Goal: Information Seeking & Learning: Learn about a topic

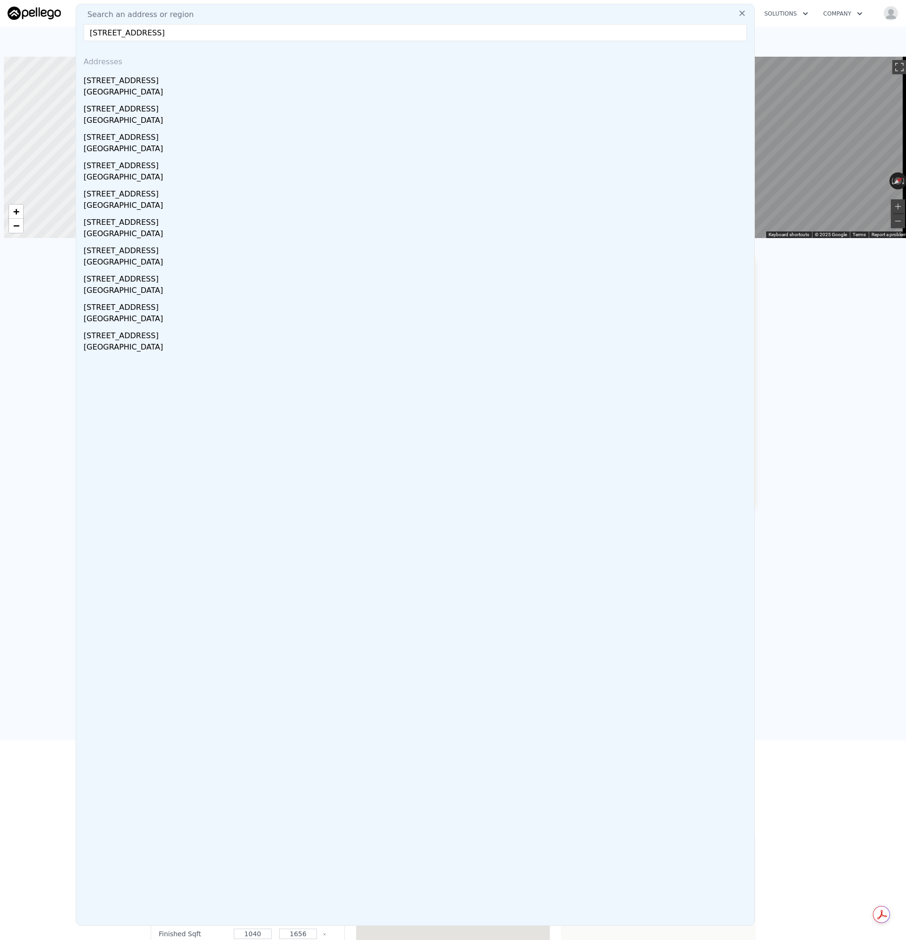
scroll to position [0, 4]
drag, startPoint x: 256, startPoint y: 33, endPoint x: 1, endPoint y: 26, distance: 254.3
click at [1, 26] on nav "Search an address or region Search an address or region [STREET_ADDRESS] Addres…" at bounding box center [453, 13] width 906 height 26
paste input "33 Summershore Dr"
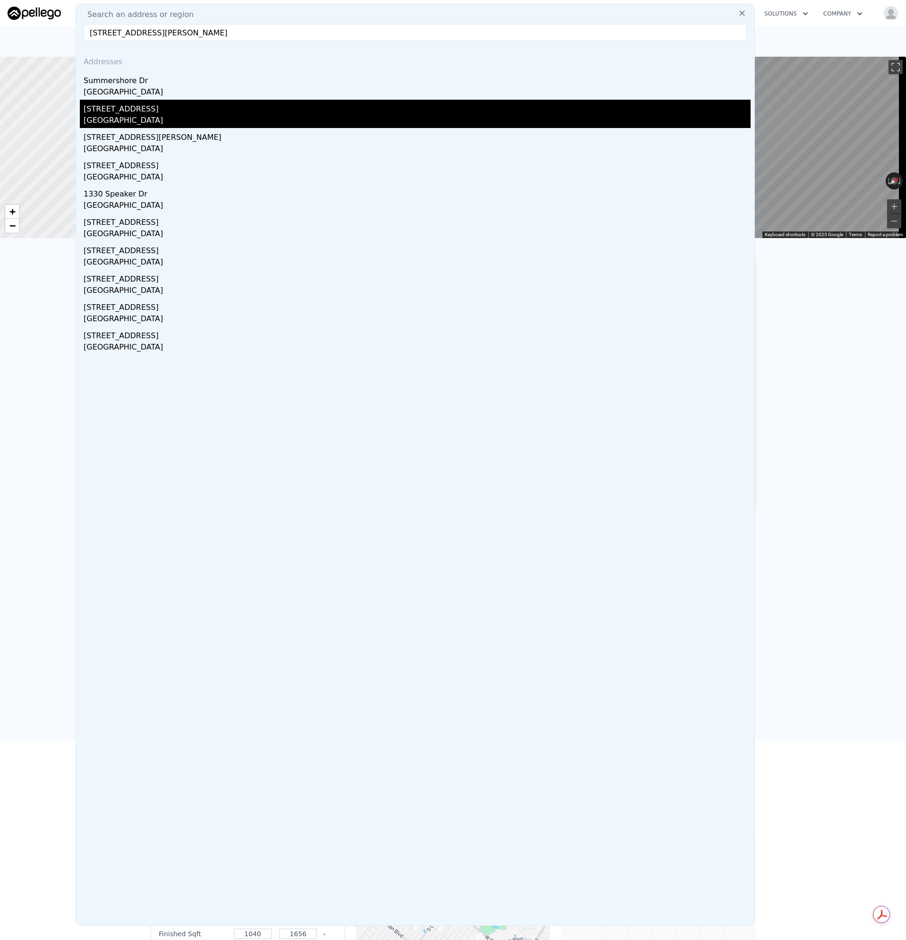
type input "[STREET_ADDRESS][PERSON_NAME]"
click at [116, 111] on div "[STREET_ADDRESS]" at bounding box center [417, 107] width 667 height 15
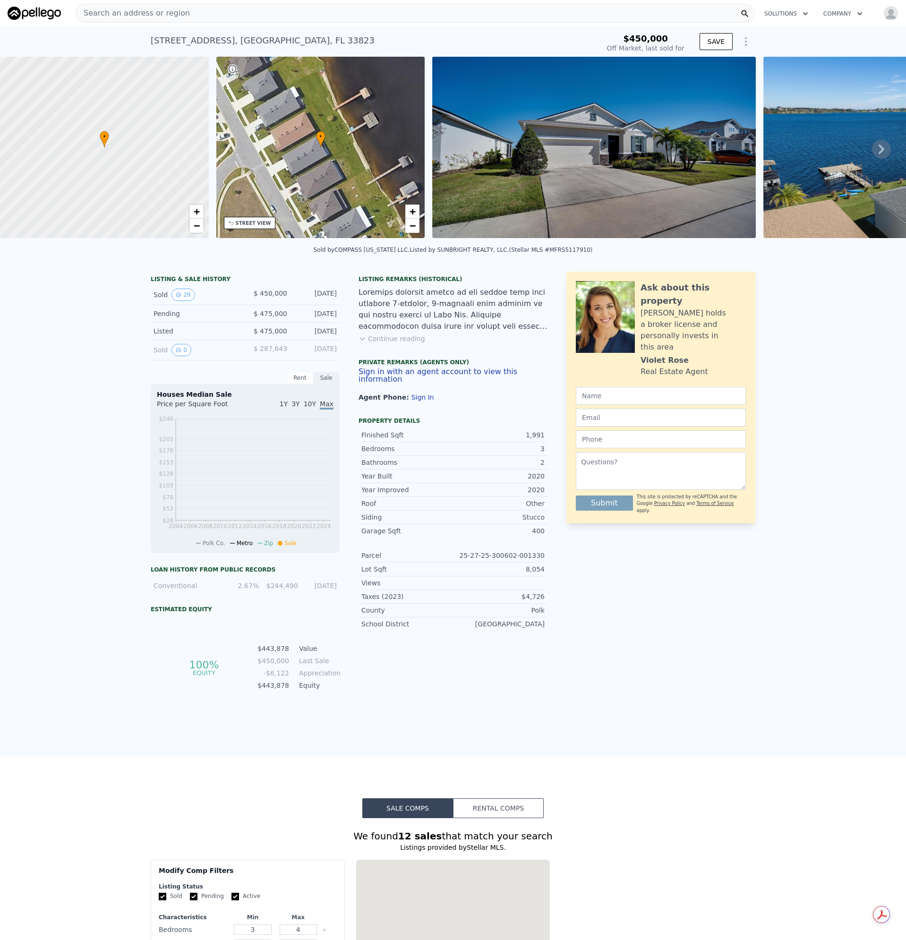
type input "-$ 476,333"
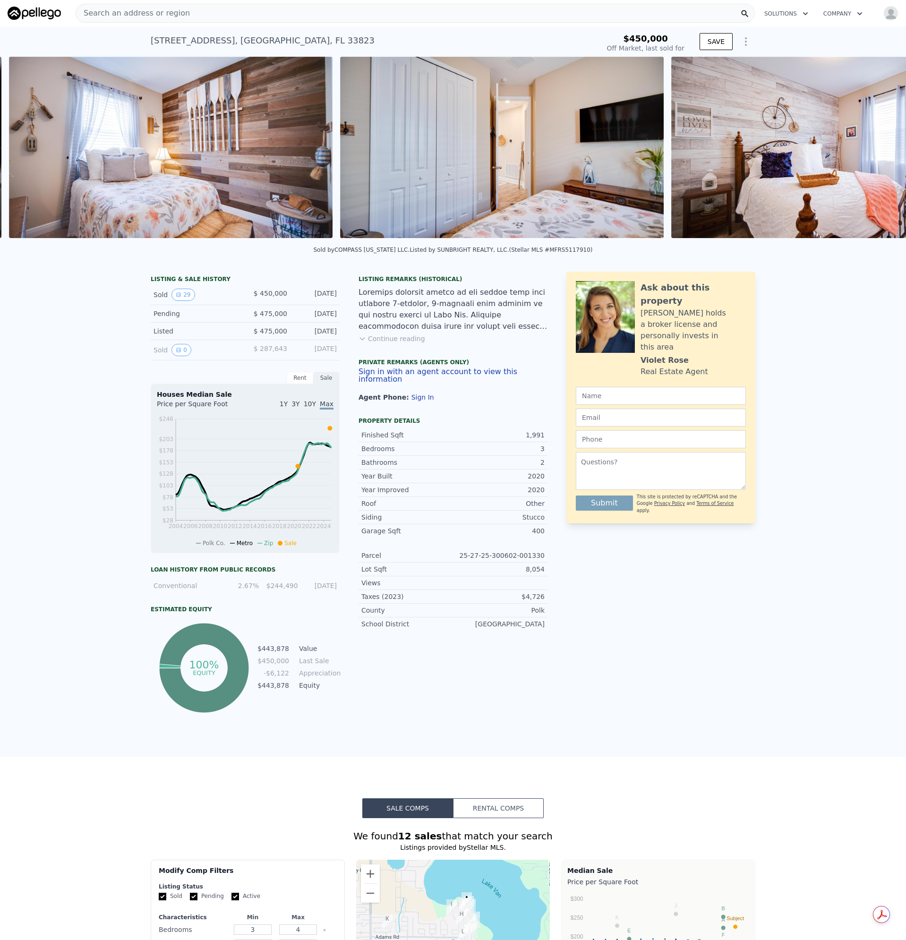
scroll to position [0, 7056]
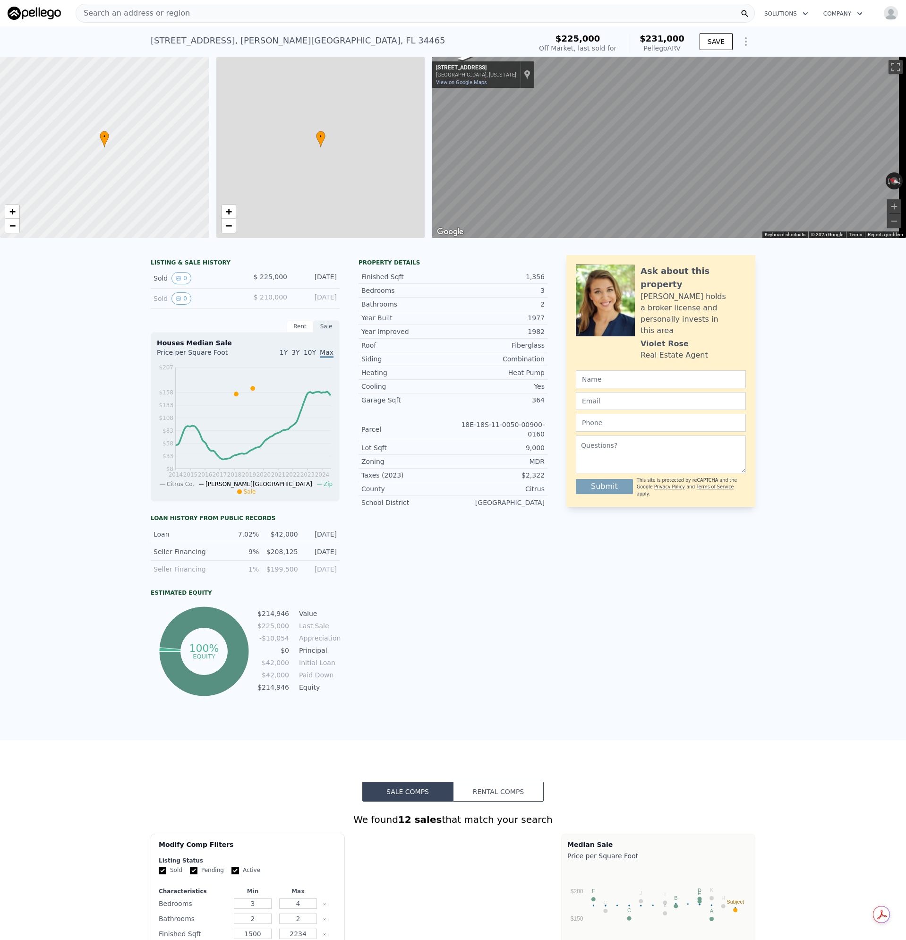
type input "2"
type input "3"
type input "1"
type input "1040"
type input "1656"
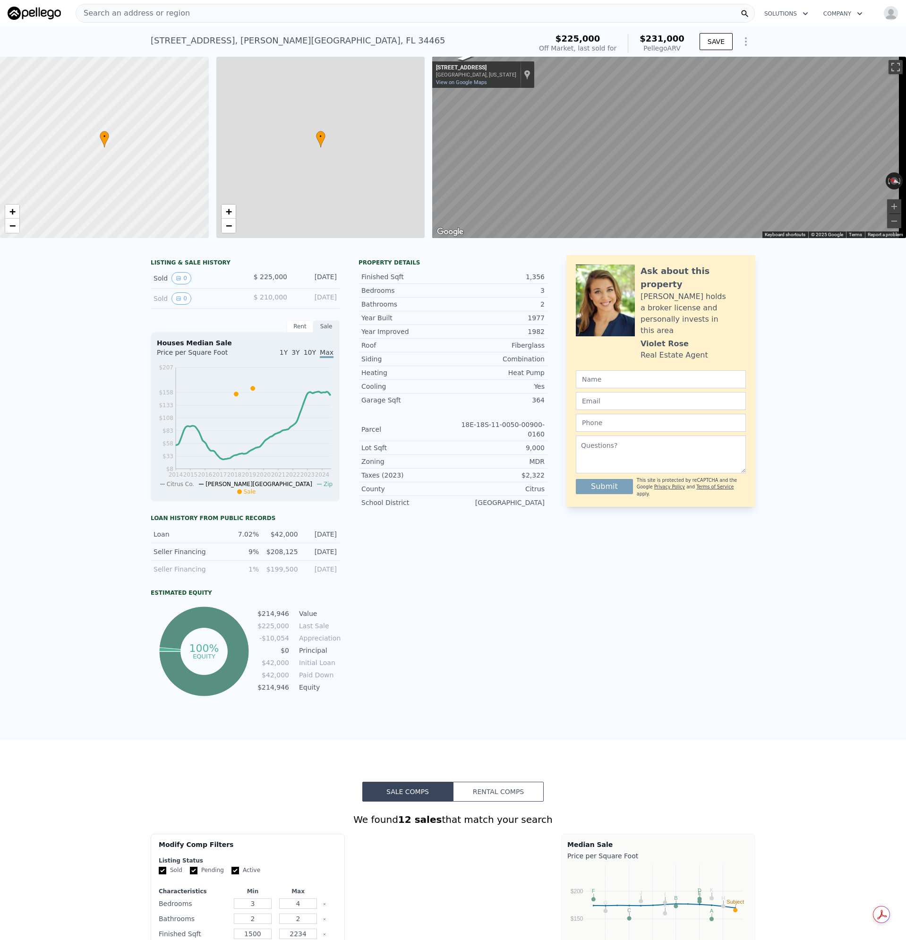
type input "7800"
type input "10500"
type input "$ 231,000"
type input "-$ 22,150"
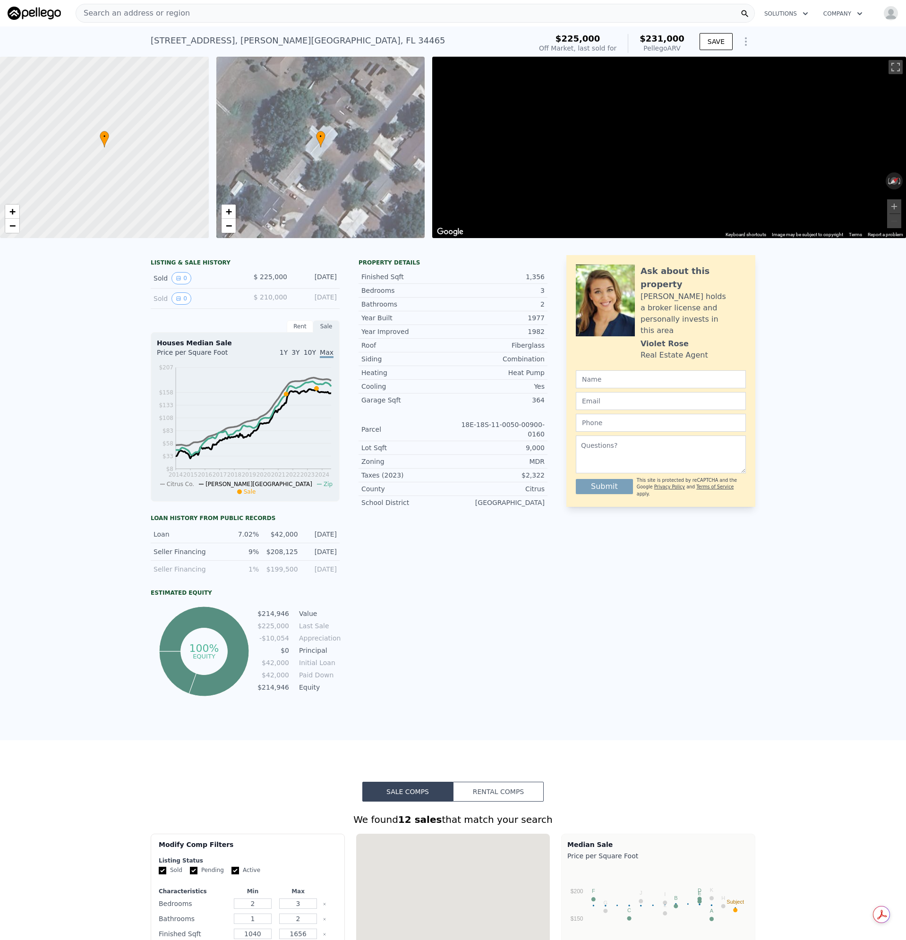
scroll to position [0, 4]
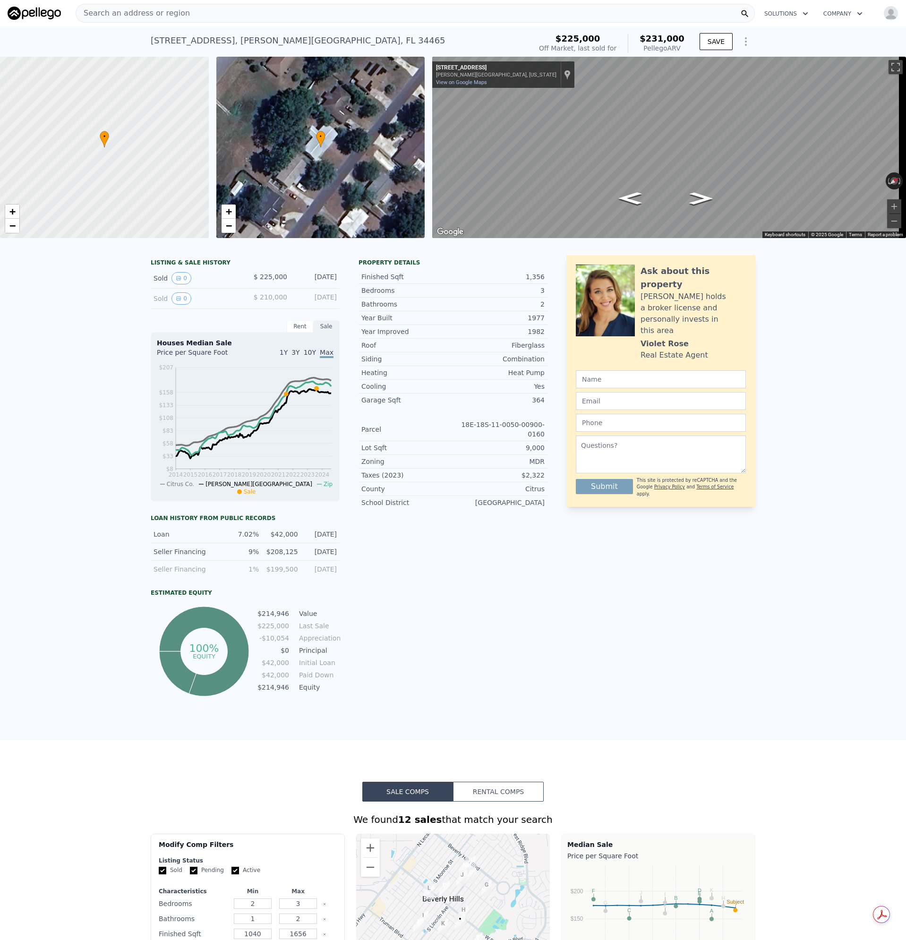
click at [180, 8] on div "Search an address or region" at bounding box center [415, 13] width 679 height 19
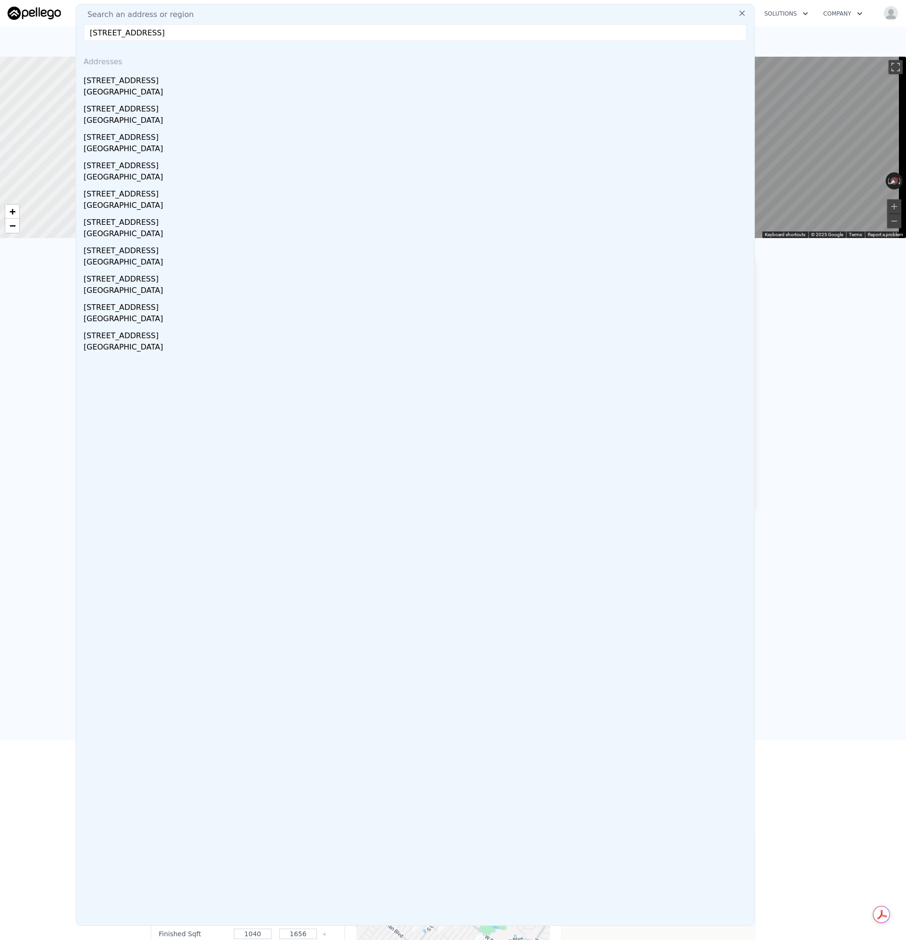
drag, startPoint x: 271, startPoint y: 36, endPoint x: 74, endPoint y: 52, distance: 198.1
click at [0, 40] on html "Search an address or region Search an address or region [STREET_ADDRESS] Addres…" at bounding box center [453, 470] width 906 height 940
paste input "1"
type input "[STREET_ADDRESS]"
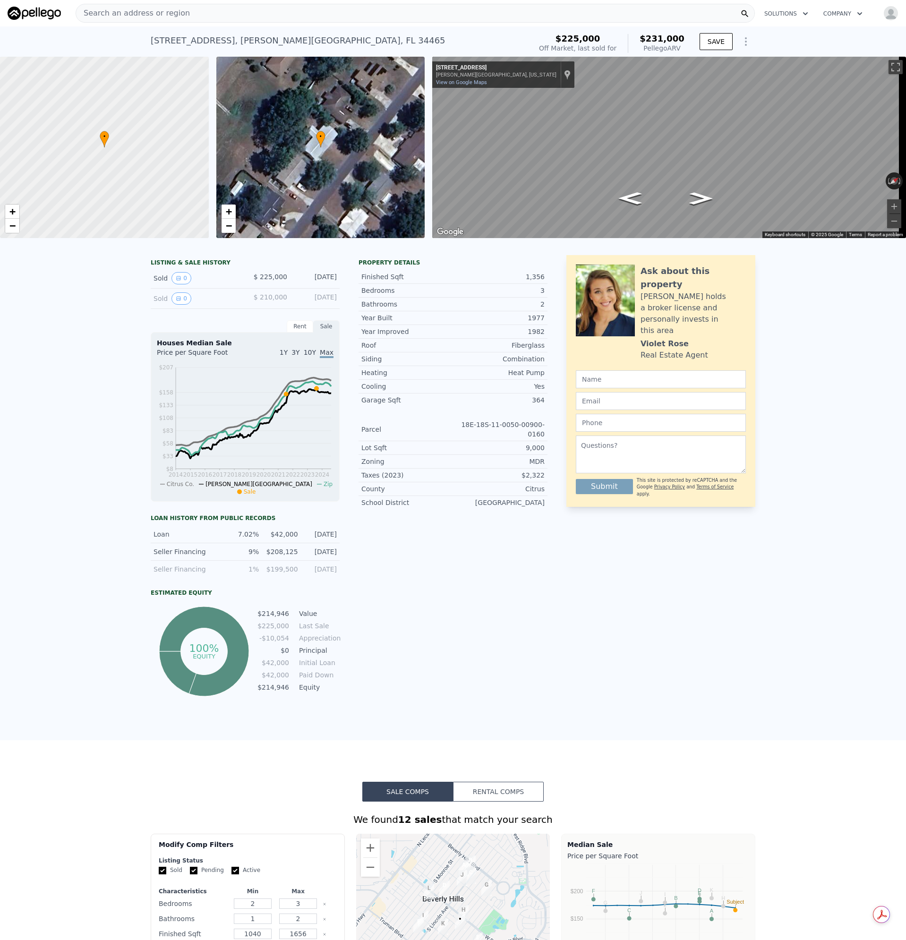
click at [25, 36] on div "[STREET_ADDRESS][PERSON_NAME] Sold [DATE] for $225k (~ARV $231k ) $225,000 Off …" at bounding box center [453, 41] width 906 height 30
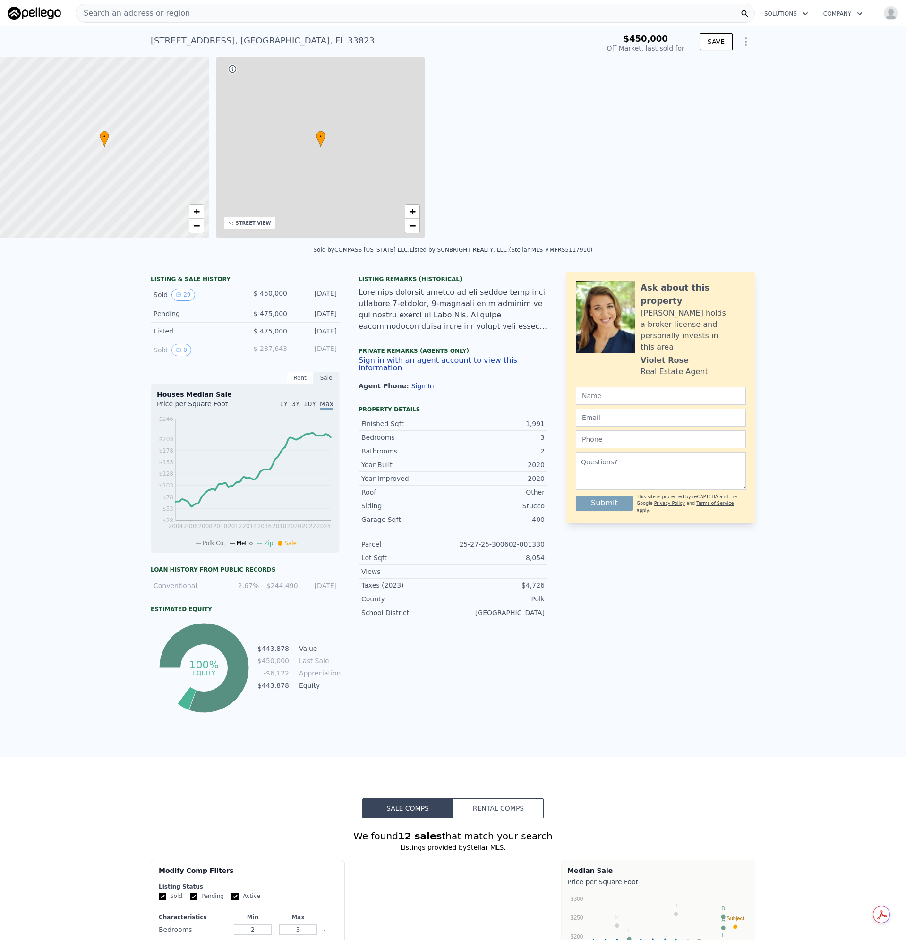
type input "3"
type input "4"
type input "2"
type input "1500"
type input "2234"
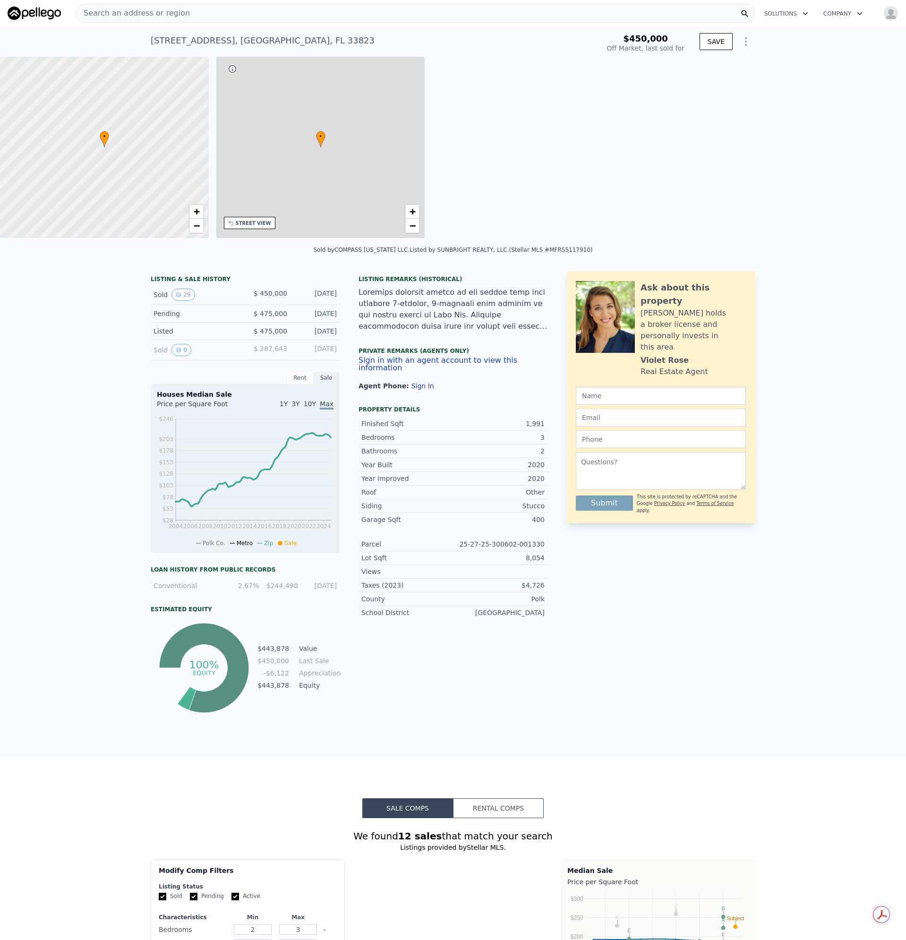
type input "6059"
type input "10049"
type input "$ 444,000"
type input "-$ 59,712"
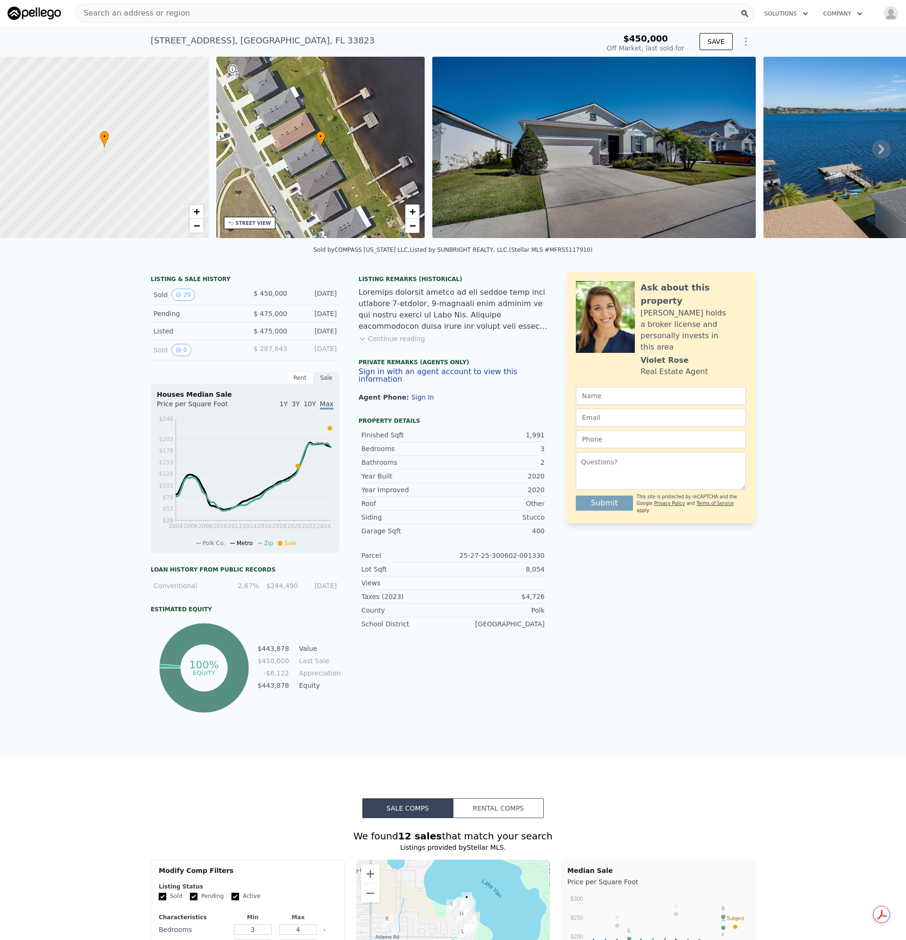
click at [301, 158] on div "• + −" at bounding box center [320, 147] width 209 height 181
click at [197, 208] on span "+" at bounding box center [196, 212] width 6 height 12
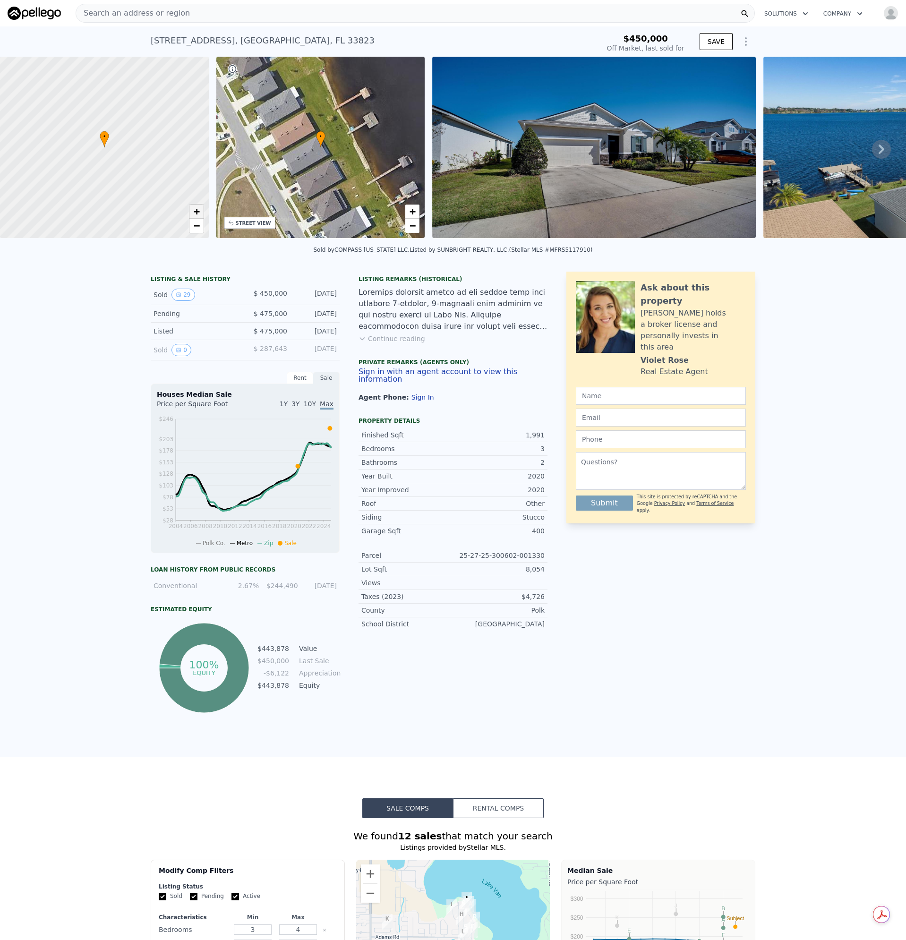
click at [197, 208] on span "+" at bounding box center [196, 212] width 6 height 12
click at [198, 208] on span "+" at bounding box center [196, 212] width 6 height 12
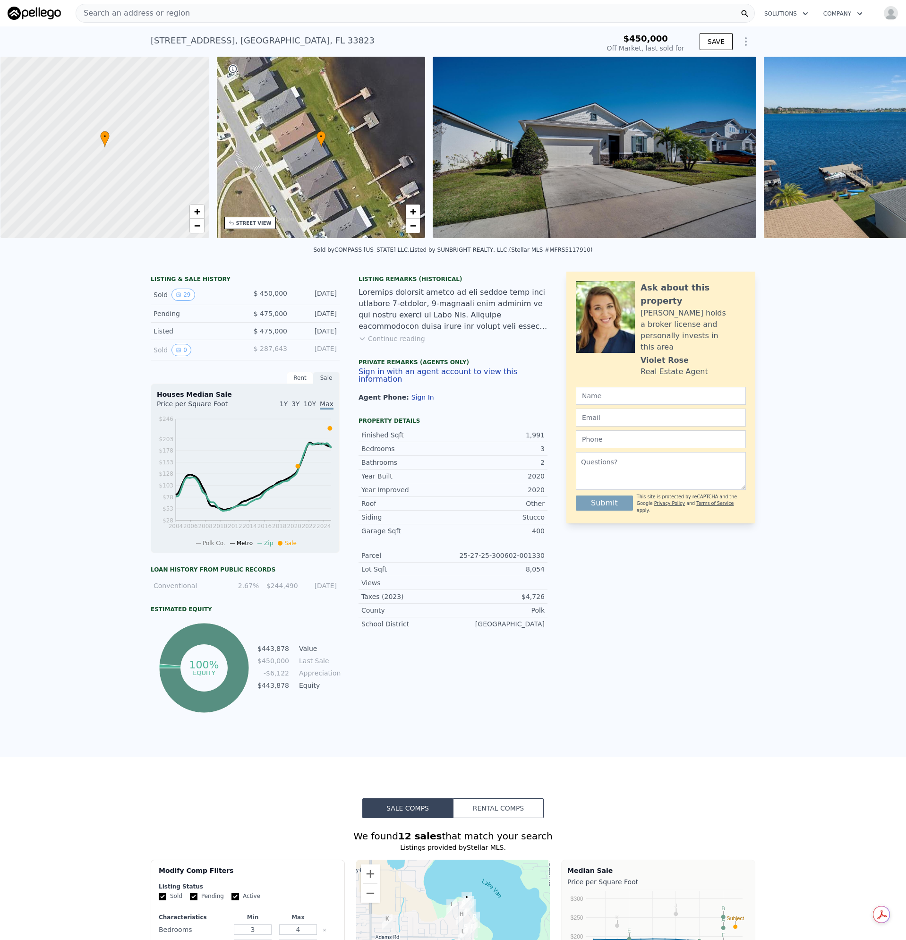
scroll to position [0, 4]
click at [206, 12] on div "Search an address or region" at bounding box center [415, 13] width 679 height 19
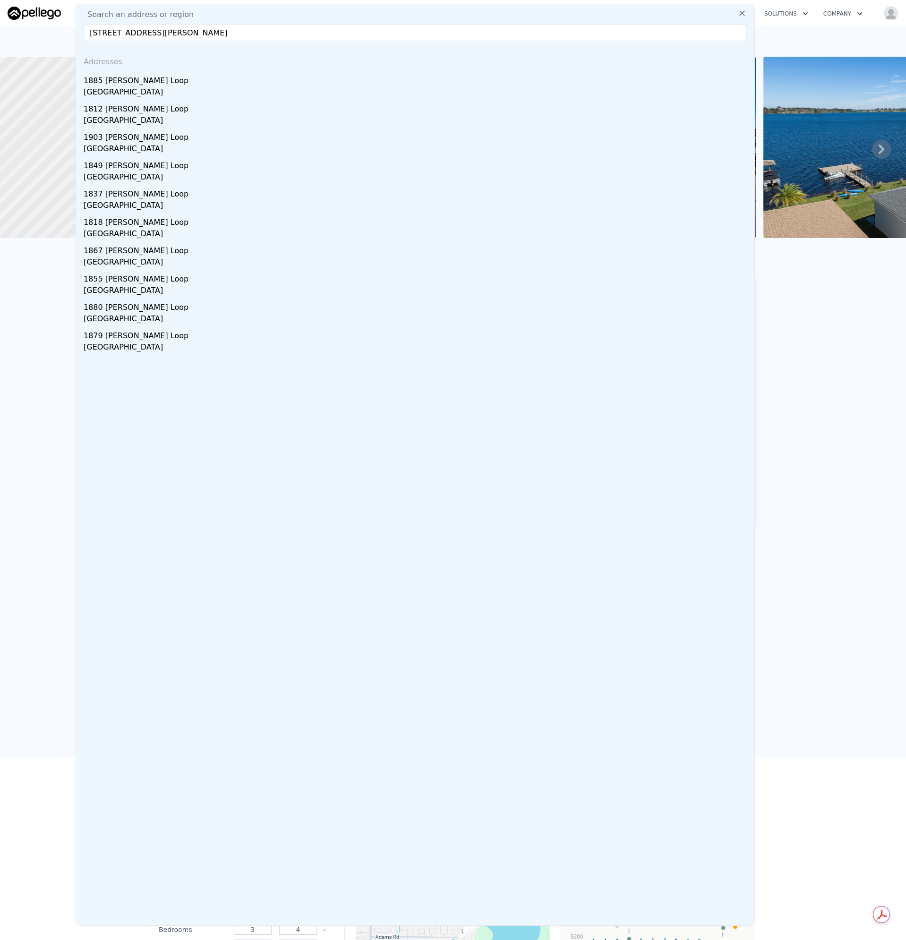
drag, startPoint x: 268, startPoint y: 35, endPoint x: -58, endPoint y: 35, distance: 326.5
click at [0, 35] on html "Search an address or region Search an address or region [STREET_ADDRESS][PERSON…" at bounding box center [453, 470] width 906 height 940
paste input "[STREET_ADDRESS]"
drag, startPoint x: 275, startPoint y: 33, endPoint x: -68, endPoint y: 48, distance: 343.4
click at [0, 48] on html "Search an address or region Search an address or region [STREET_ADDRESS] Addres…" at bounding box center [453, 470] width 906 height 940
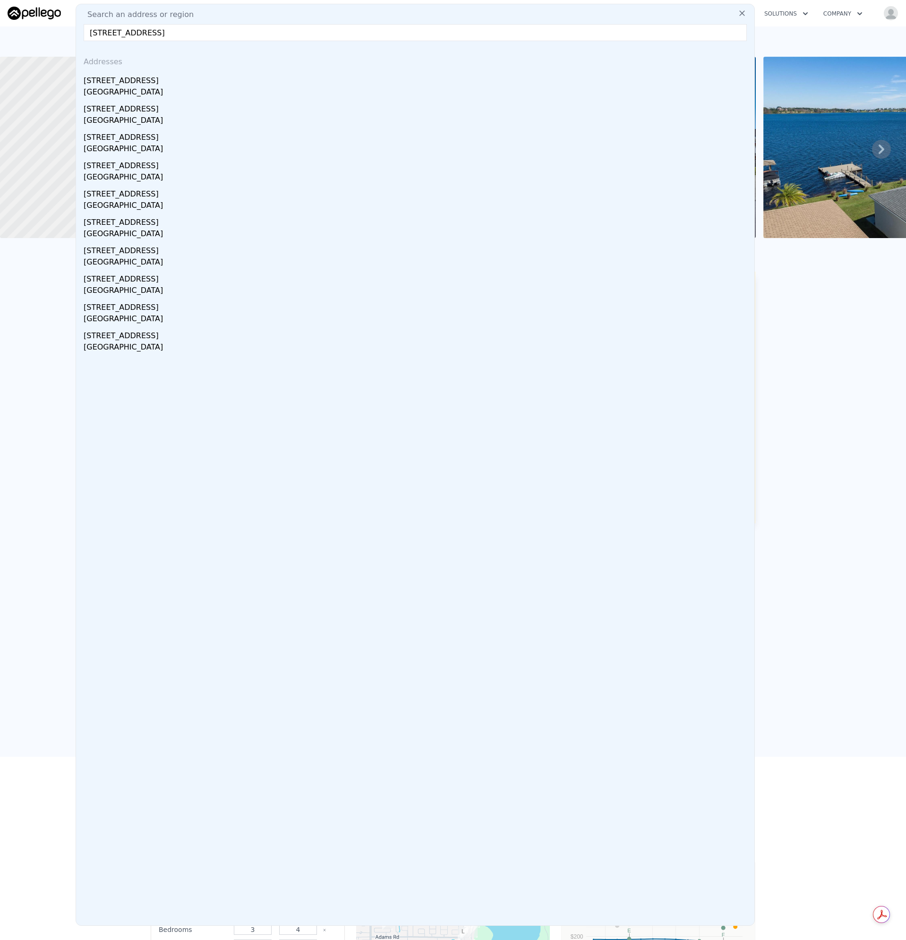
paste input "137"
type input "[STREET_ADDRESS]"
click at [112, 80] on div "[STREET_ADDRESS]" at bounding box center [417, 78] width 667 height 15
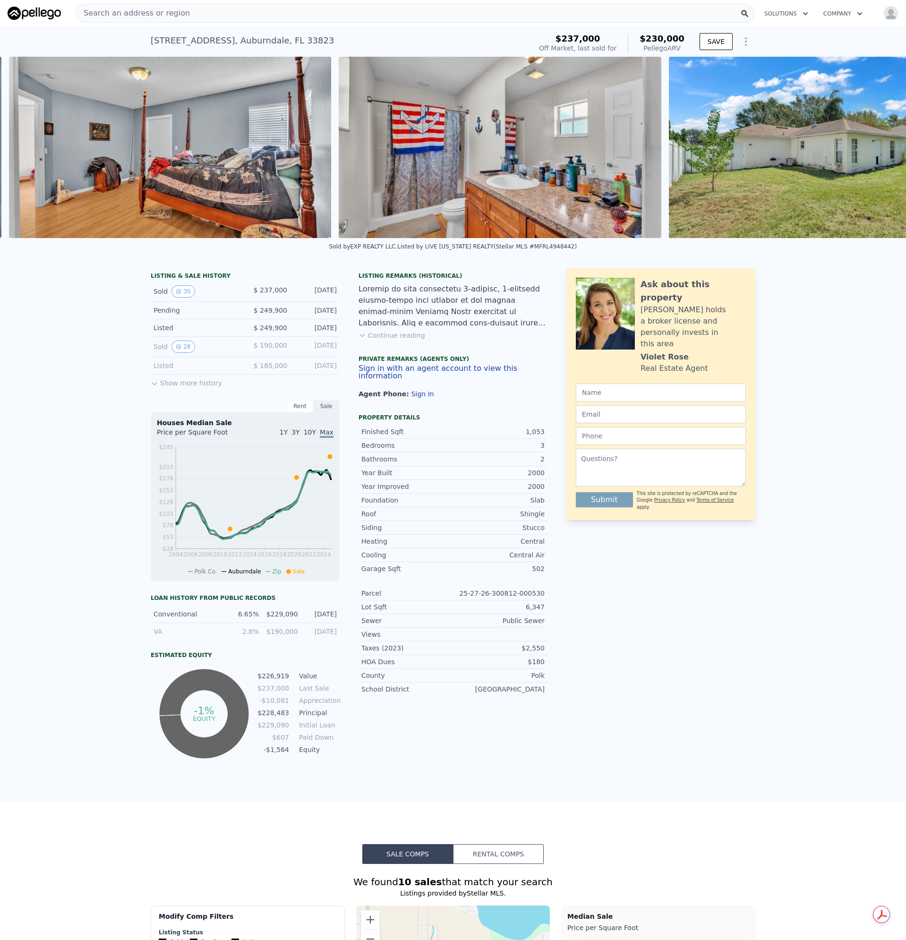
scroll to position [0, 9351]
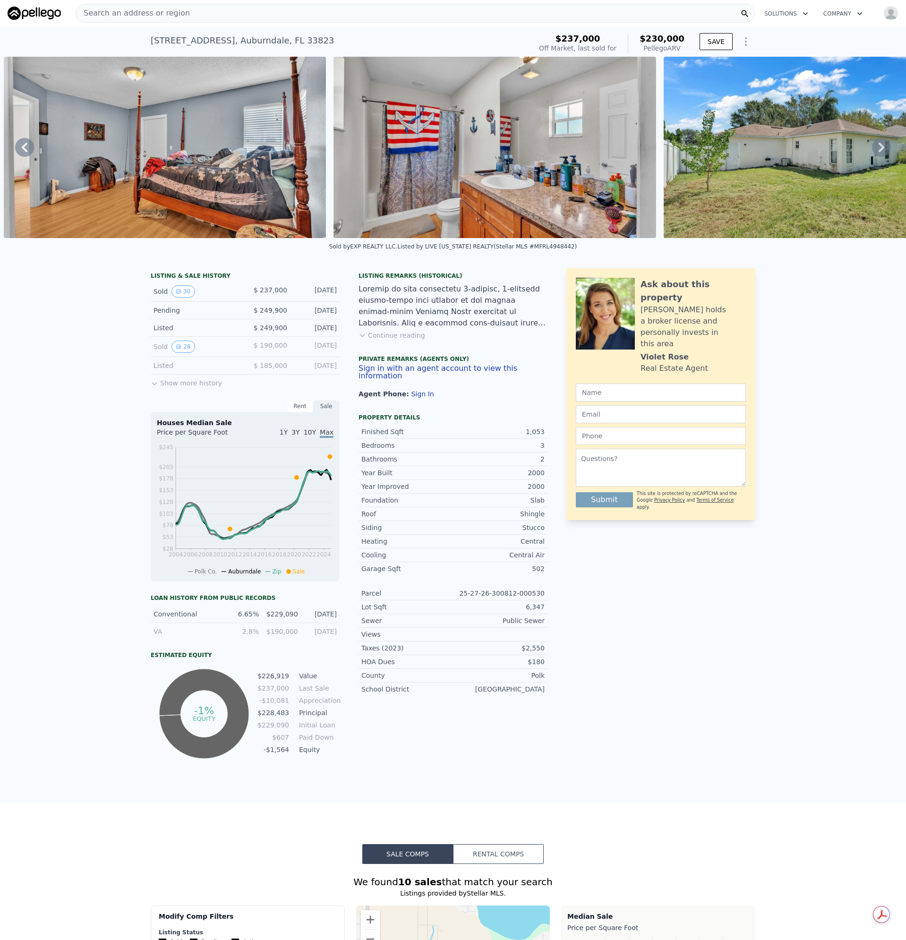
click at [162, 19] on div "Search an address or region" at bounding box center [133, 13] width 114 height 18
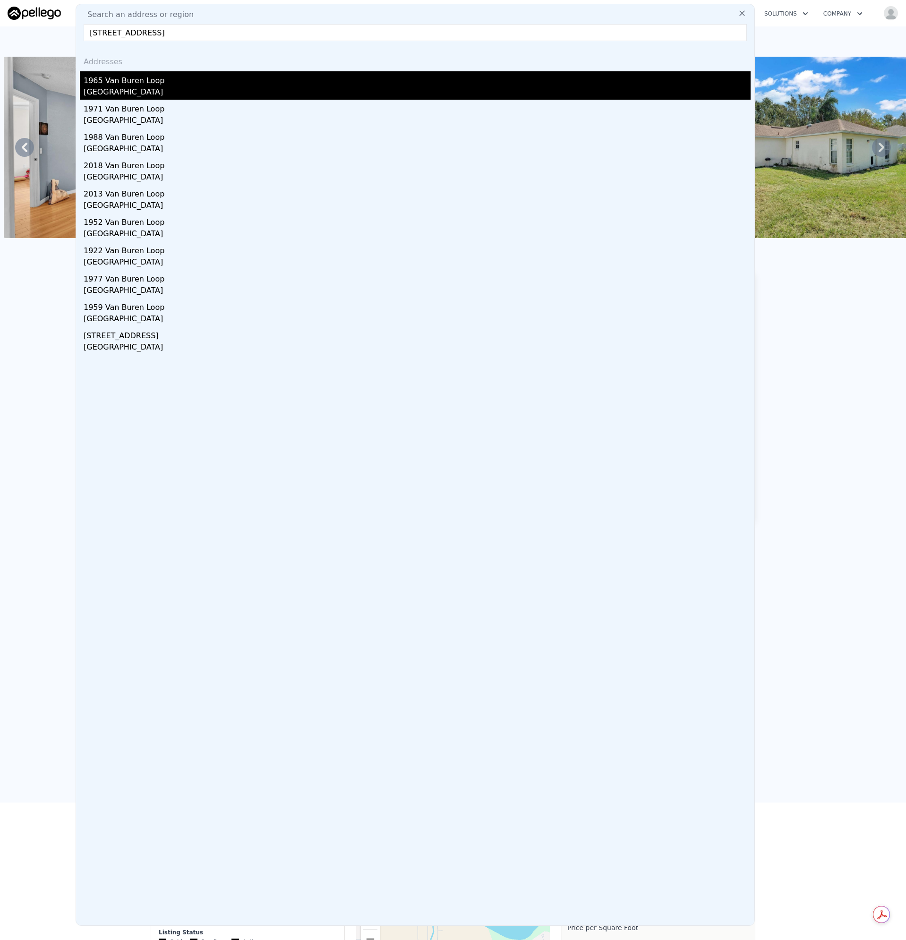
type input "[STREET_ADDRESS]"
click at [110, 97] on div "[GEOGRAPHIC_DATA]" at bounding box center [417, 92] width 667 height 13
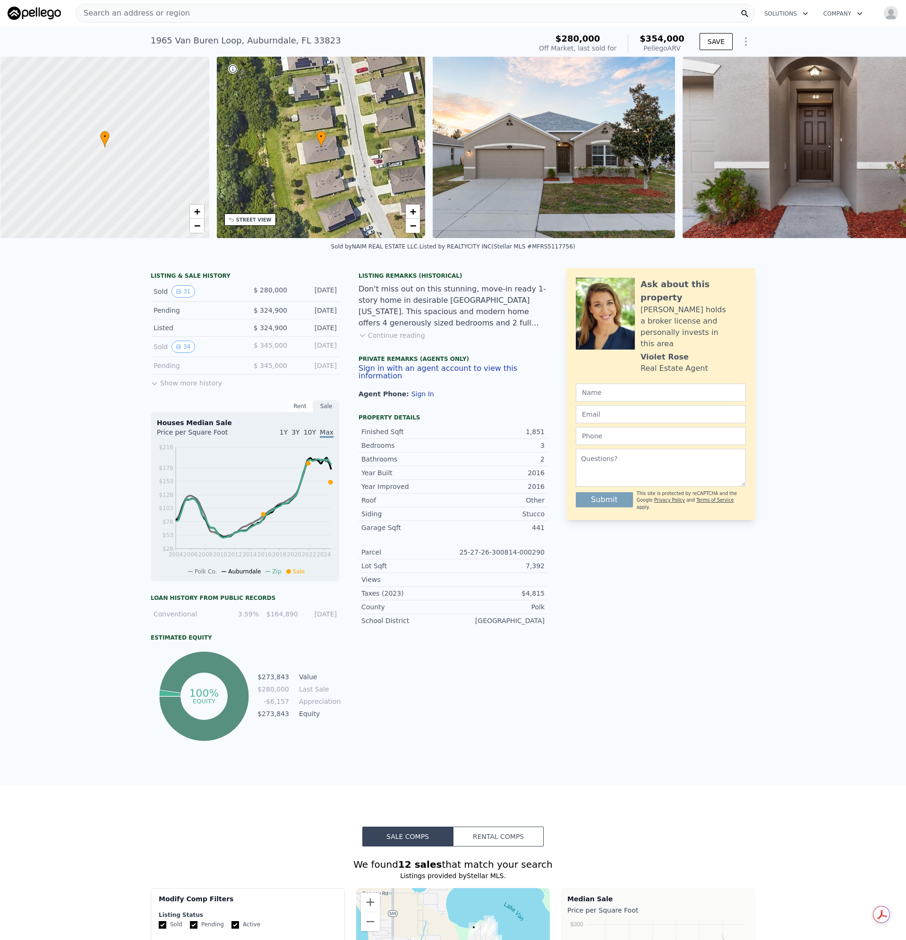
scroll to position [0, 4]
